Goal: Navigation & Orientation: Understand site structure

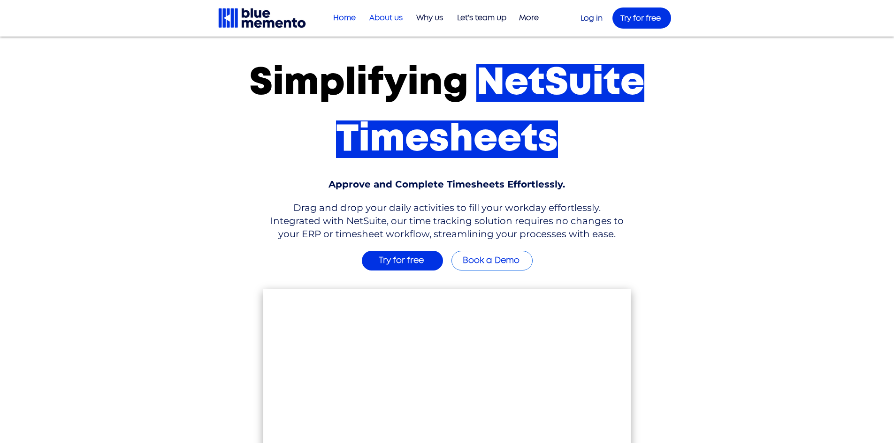
click at [384, 19] on p "About us" at bounding box center [386, 17] width 43 height 15
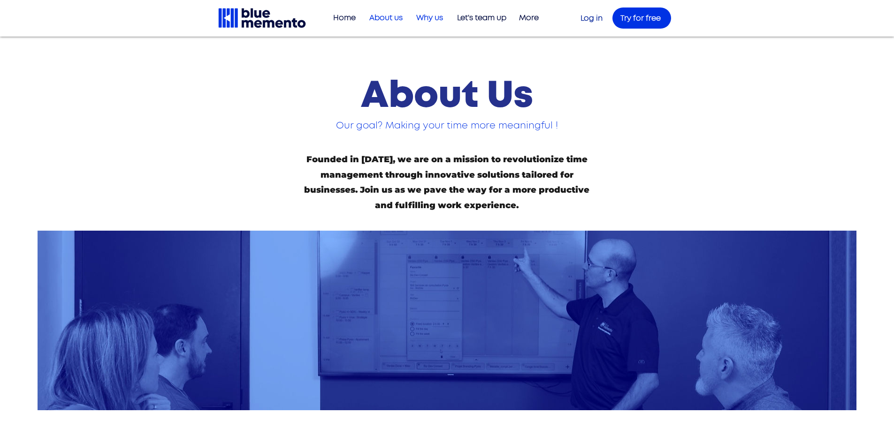
click at [419, 21] on p "Why us" at bounding box center [430, 17] width 36 height 15
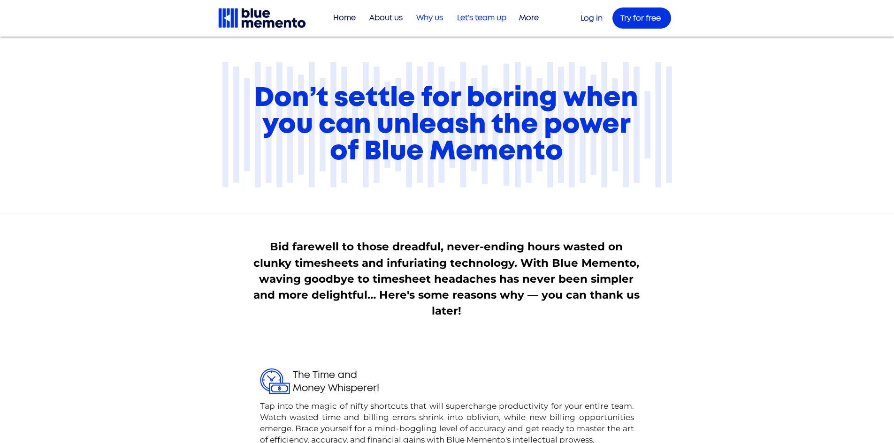
click at [477, 17] on p "Let's team up" at bounding box center [481, 17] width 59 height 15
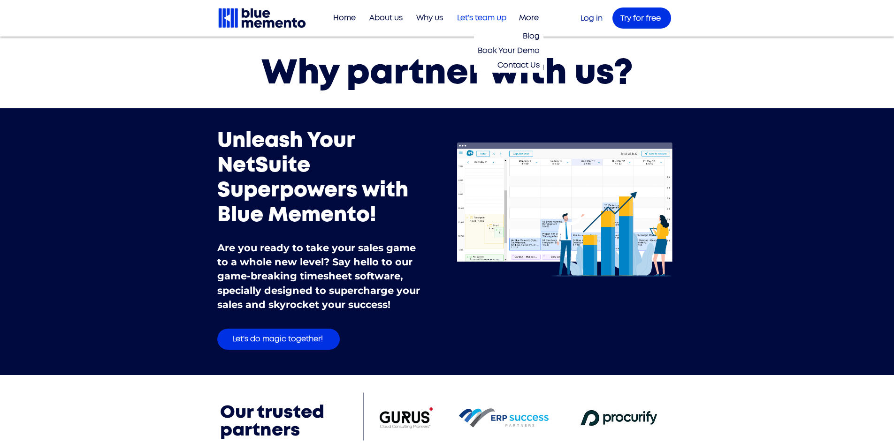
click at [523, 18] on p "More" at bounding box center [528, 17] width 29 height 15
click at [528, 29] on div "Home About us Why us Let's team up Blog Book Your Demo Contact Us More Blog Boo…" at bounding box center [447, 18] width 894 height 37
click at [531, 42] on p "Blog" at bounding box center [531, 36] width 24 height 15
